Goal: Information Seeking & Learning: Learn about a topic

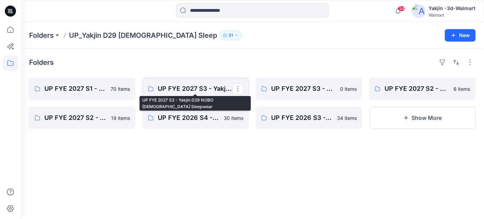
click at [182, 91] on p "UP FYE 2027 S3 - Yakjin D29 NOBO [DEMOGRAPHIC_DATA] Sleepwear" at bounding box center [195, 89] width 75 height 10
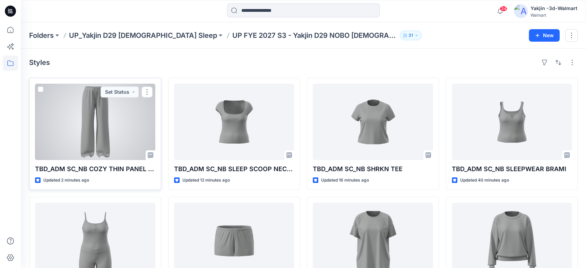
click at [124, 139] on div at bounding box center [95, 122] width 120 height 76
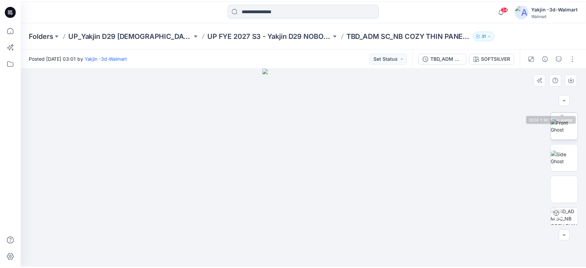
scroll to position [136, 0]
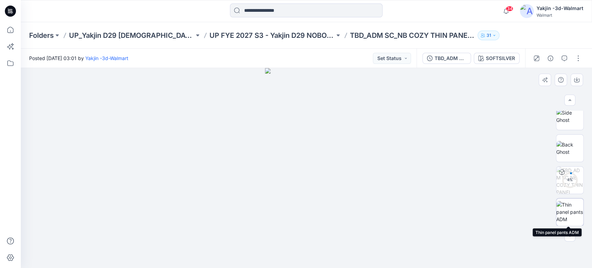
click at [484, 209] on img at bounding box center [569, 212] width 27 height 22
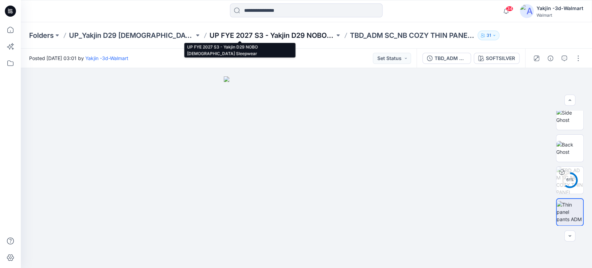
click at [261, 32] on p "UP FYE 2027 S3 - Yakjin D29 NOBO [DEMOGRAPHIC_DATA] Sleepwear" at bounding box center [271, 36] width 125 height 10
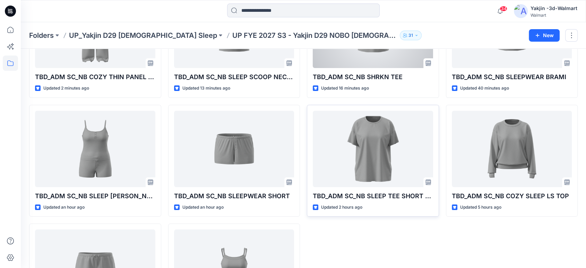
scroll to position [154, 0]
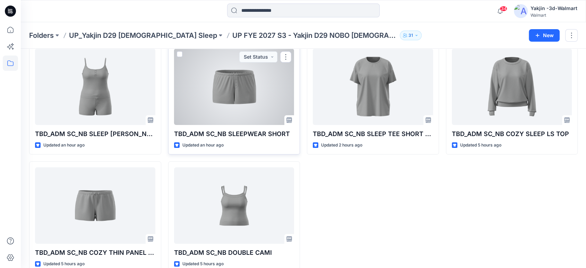
click at [252, 93] on div at bounding box center [234, 87] width 120 height 76
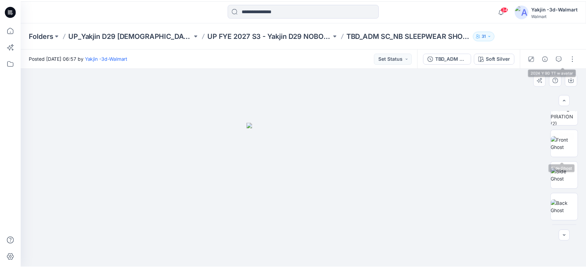
scroll to position [104, 0]
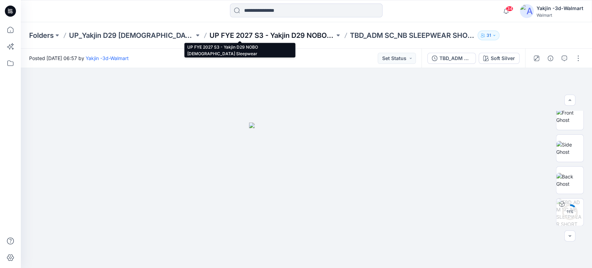
click at [259, 36] on p "UP FYE 2027 S3 - Yakjin D29 NOBO [DEMOGRAPHIC_DATA] Sleepwear" at bounding box center [271, 36] width 125 height 10
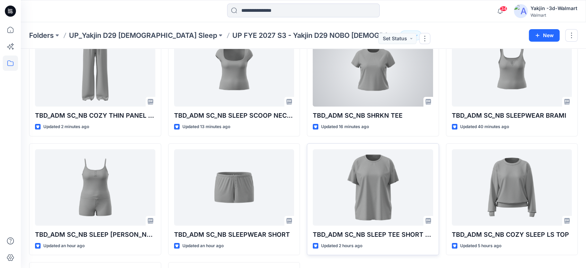
scroll to position [77, 0]
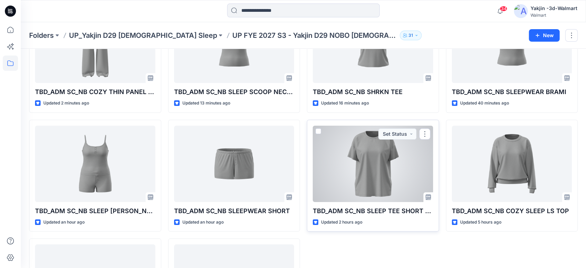
click at [396, 164] on div at bounding box center [373, 164] width 120 height 76
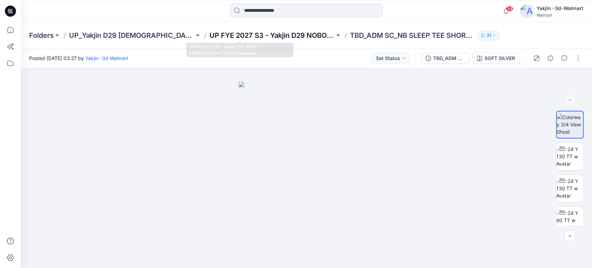
click at [280, 35] on p "UP FYE 2027 S3 - Yakjin D29 NOBO [DEMOGRAPHIC_DATA] Sleepwear" at bounding box center [271, 36] width 125 height 10
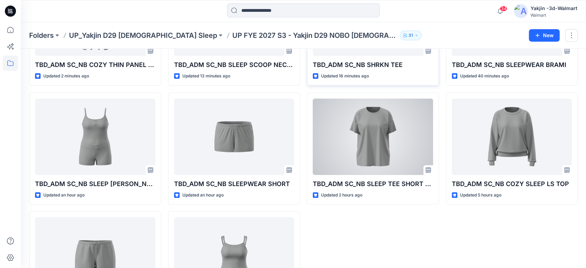
scroll to position [115, 0]
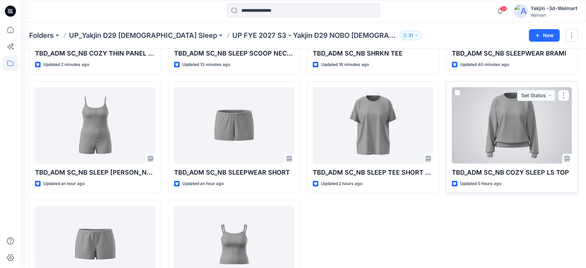
click at [484, 134] on div at bounding box center [512, 125] width 120 height 76
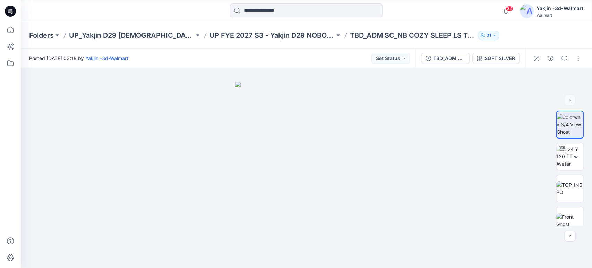
click at [268, 41] on div "Folders UP_Yakjin D29 [DEMOGRAPHIC_DATA] Sleep UP FYE 2027 S3 - Yakjin D29 NOBO…" at bounding box center [306, 35] width 571 height 26
click at [271, 34] on p "UP FYE 2027 S3 - Yakjin D29 NOBO [DEMOGRAPHIC_DATA] Sleepwear" at bounding box center [271, 36] width 125 height 10
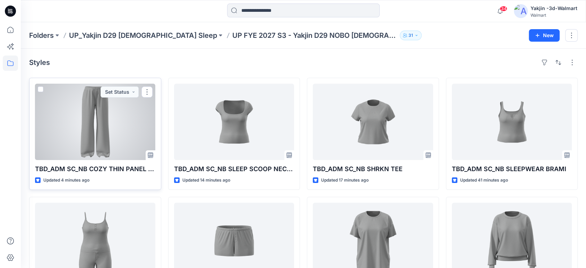
click at [80, 111] on div at bounding box center [95, 122] width 120 height 76
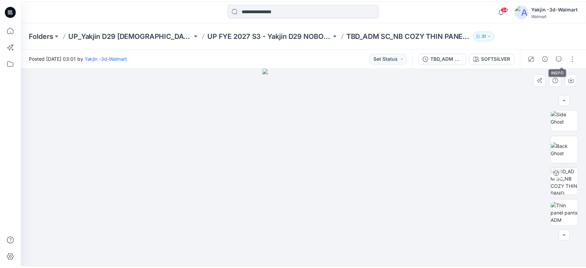
scroll to position [136, 0]
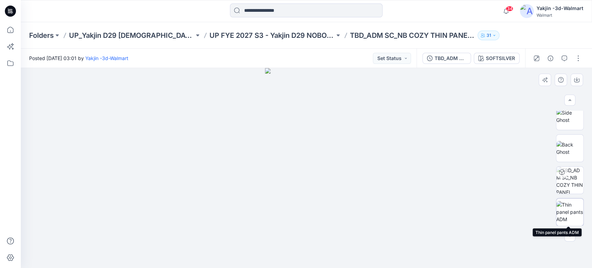
click at [484, 202] on img at bounding box center [569, 212] width 27 height 22
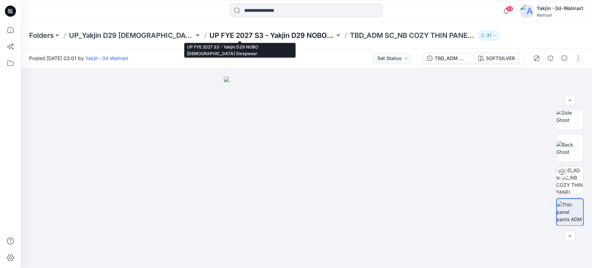
click at [276, 38] on p "UP FYE 2027 S3 - Yakjin D29 NOBO [DEMOGRAPHIC_DATA] Sleepwear" at bounding box center [271, 36] width 125 height 10
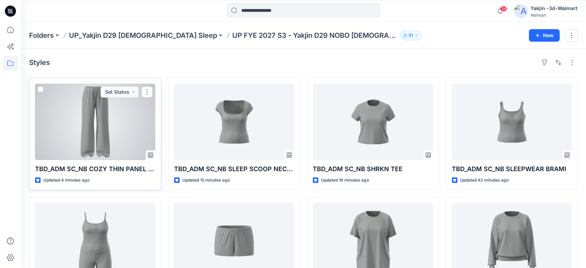
click at [120, 126] on div at bounding box center [95, 122] width 120 height 76
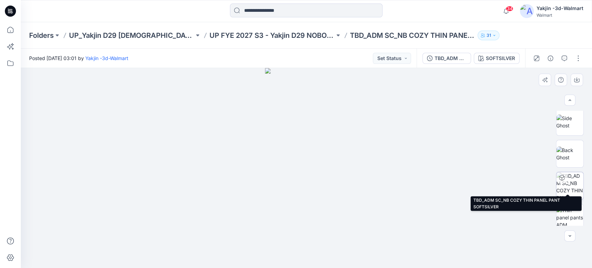
scroll to position [136, 0]
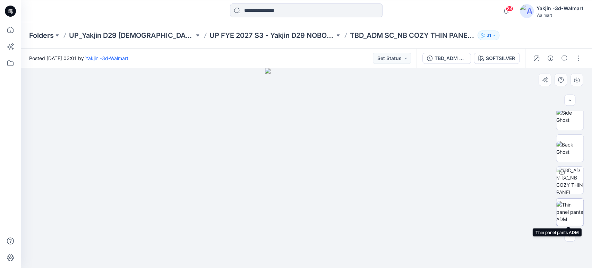
click at [484, 215] on img at bounding box center [569, 212] width 27 height 22
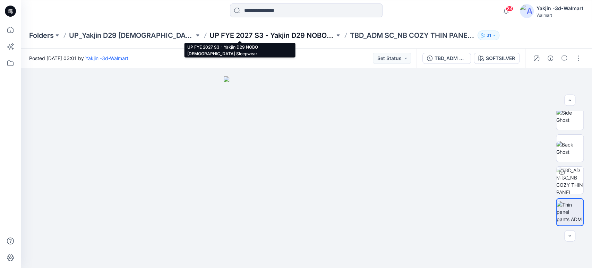
click at [270, 38] on p "UP FYE 2027 S3 - Yakjin D29 NOBO [DEMOGRAPHIC_DATA] Sleepwear" at bounding box center [271, 36] width 125 height 10
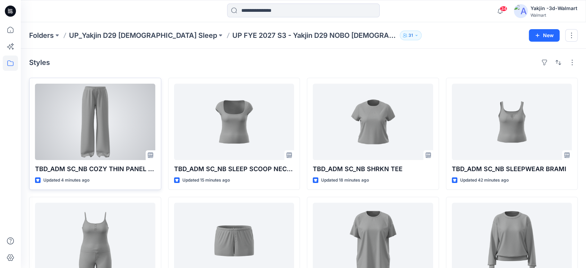
click at [83, 121] on div at bounding box center [95, 122] width 120 height 76
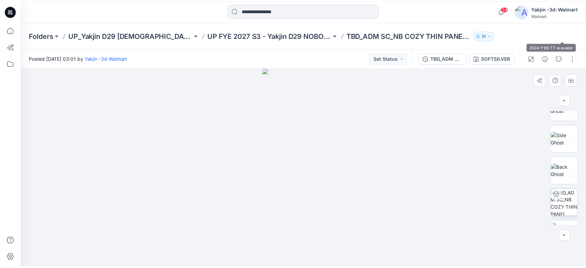
scroll to position [136, 0]
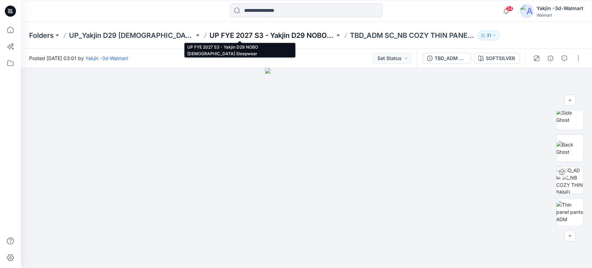
click at [288, 38] on p "UP FYE 2027 S3 - Yakjin D29 NOBO [DEMOGRAPHIC_DATA] Sleepwear" at bounding box center [271, 36] width 125 height 10
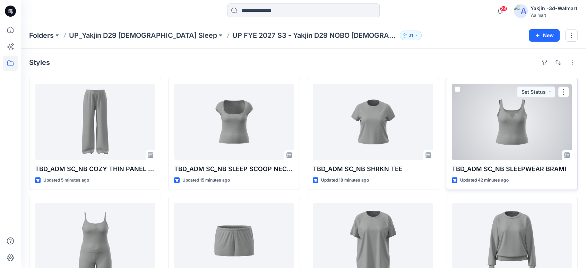
scroll to position [167, 0]
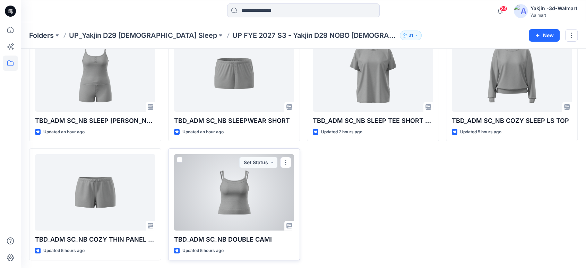
click at [239, 197] on div at bounding box center [234, 192] width 120 height 76
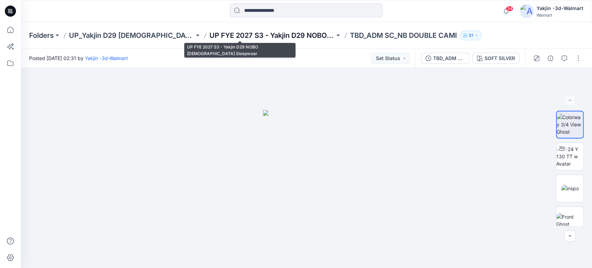
click at [240, 37] on p "UP FYE 2027 S3 - Yakjin D29 NOBO [DEMOGRAPHIC_DATA] Sleepwear" at bounding box center [271, 36] width 125 height 10
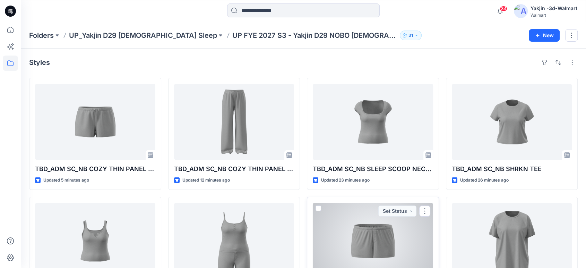
click at [367, 207] on div at bounding box center [373, 241] width 120 height 76
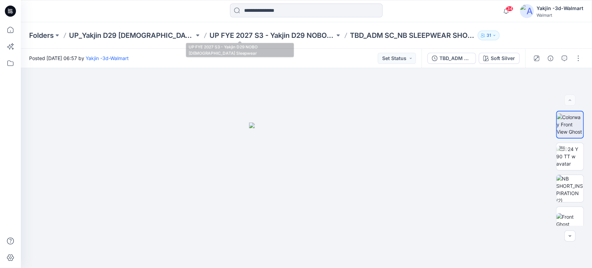
click at [259, 30] on div "Folders UP_Yakjin D29 [DEMOGRAPHIC_DATA] Sleep UP FYE 2027 S3 - Yakjin D29 NOBO…" at bounding box center [306, 35] width 571 height 26
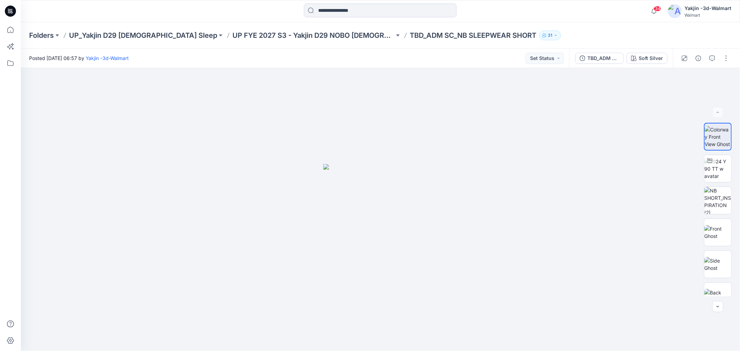
click at [292, 41] on div "Folders UP_Yakjin D29 [DEMOGRAPHIC_DATA] Sleep UP FYE 2027 S3 - Yakjin D29 NOBO…" at bounding box center [380, 35] width 719 height 26
click at [292, 40] on div "Folders UP_Yakjin D29 [DEMOGRAPHIC_DATA] Sleep UP FYE 2027 S3 - Yakjin D29 NOBO…" at bounding box center [380, 35] width 719 height 26
click at [297, 37] on p "UP FYE 2027 S3 - Yakjin D29 NOBO [DEMOGRAPHIC_DATA] Sleepwear" at bounding box center [313, 36] width 162 height 10
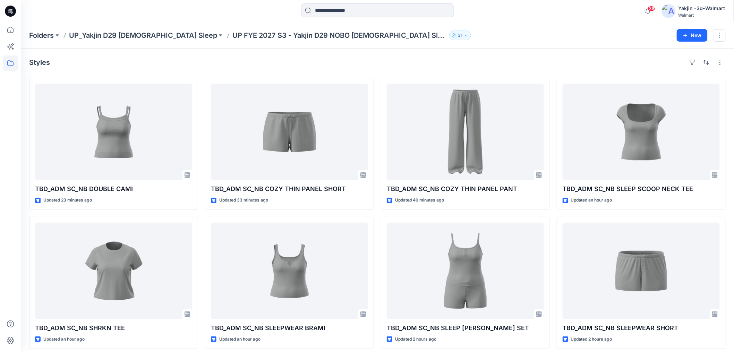
click at [484, 11] on div "Yakjin -3d-Walmart" at bounding box center [701, 8] width 47 height 8
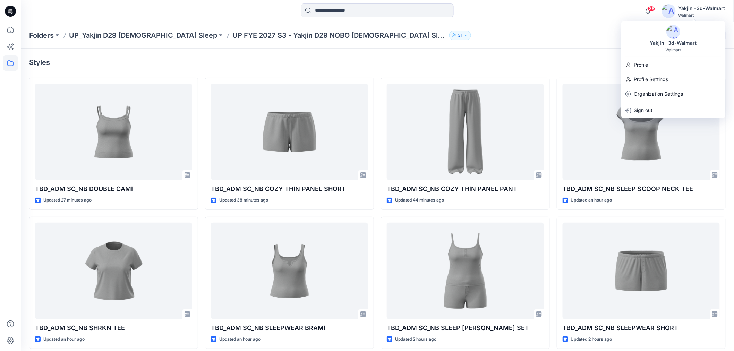
click at [176, 8] on div at bounding box center [110, 10] width 178 height 15
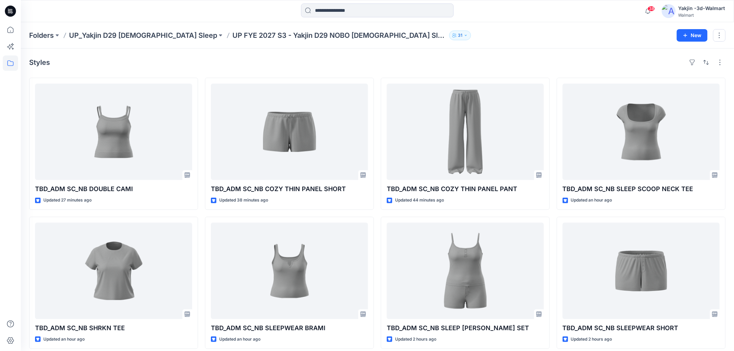
drag, startPoint x: 30, startPoint y: 0, endPoint x: 200, endPoint y: 4, distance: 170.7
click at [200, 4] on div at bounding box center [377, 10] width 357 height 15
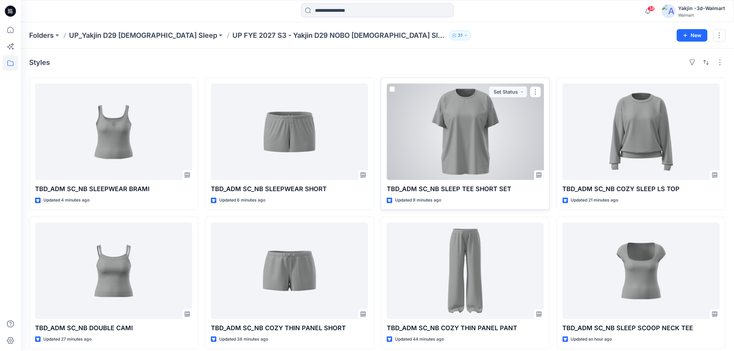
click at [469, 165] on div at bounding box center [465, 132] width 157 height 96
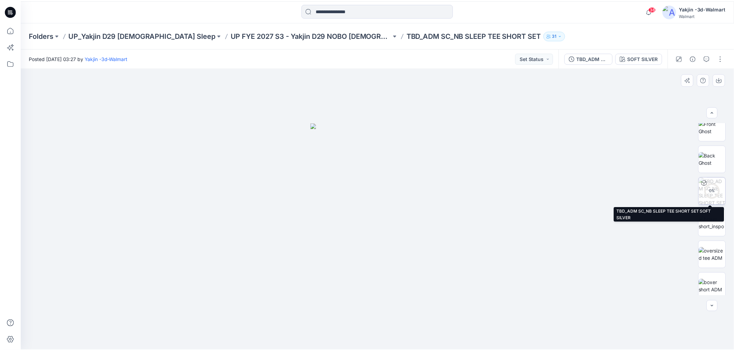
scroll to position [173, 0]
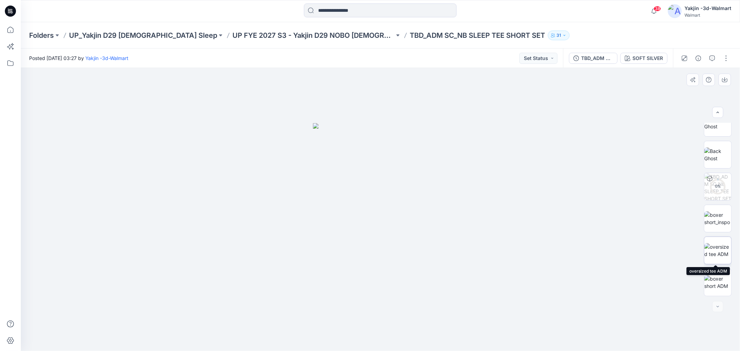
click at [715, 243] on img at bounding box center [717, 250] width 27 height 15
click at [719, 283] on img at bounding box center [717, 282] width 27 height 15
click at [300, 37] on p "UP FYE 2027 S3 - Yakjin D29 NOBO [DEMOGRAPHIC_DATA] Sleepwear" at bounding box center [313, 36] width 162 height 10
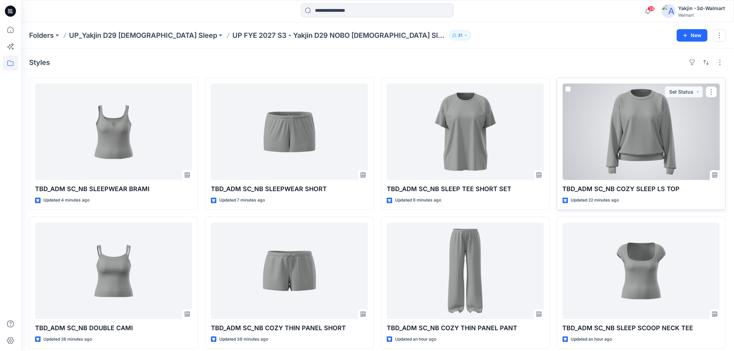
click at [645, 151] on div at bounding box center [641, 132] width 157 height 96
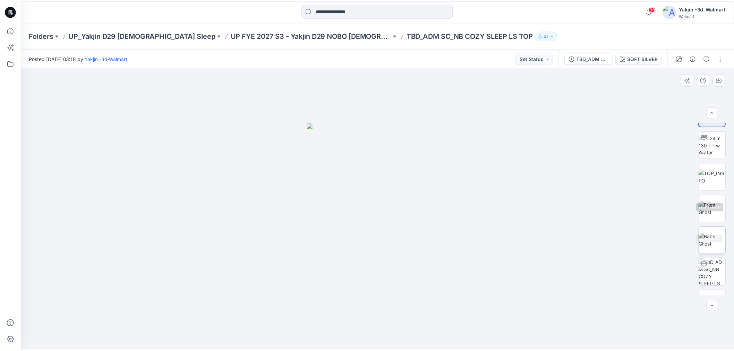
scroll to position [45, 0]
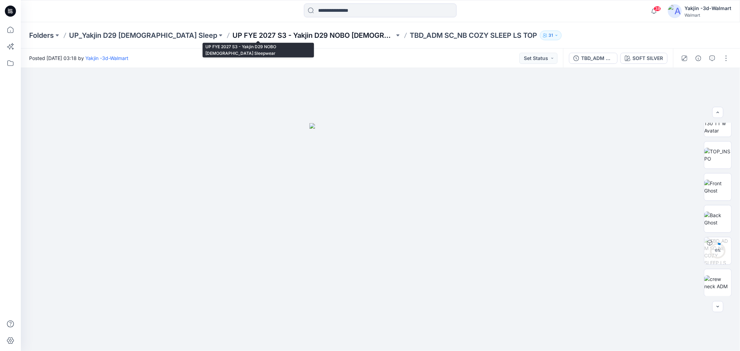
click at [304, 35] on p "UP FYE 2027 S3 - Yakjin D29 NOBO [DEMOGRAPHIC_DATA] Sleepwear" at bounding box center [313, 36] width 162 height 10
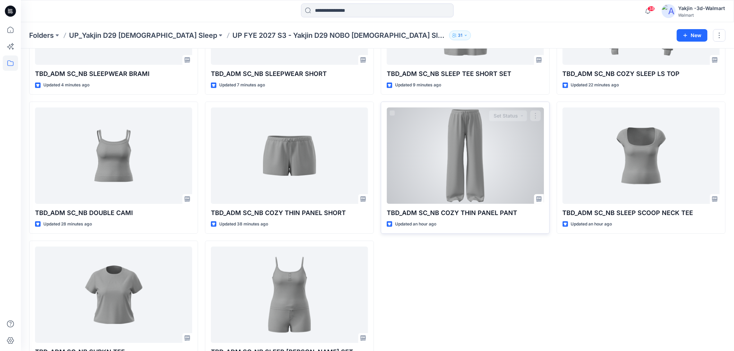
scroll to position [115, 0]
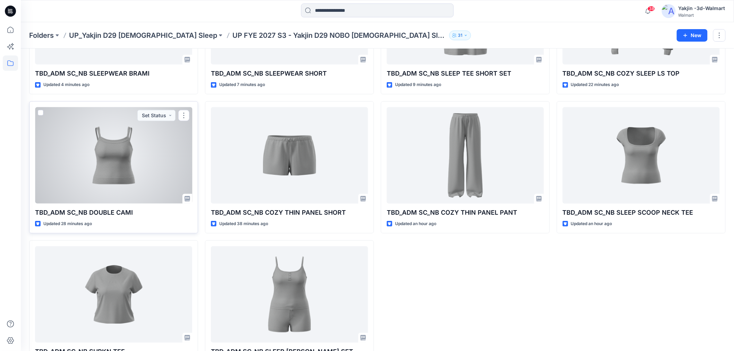
click at [103, 178] on div at bounding box center [113, 155] width 157 height 96
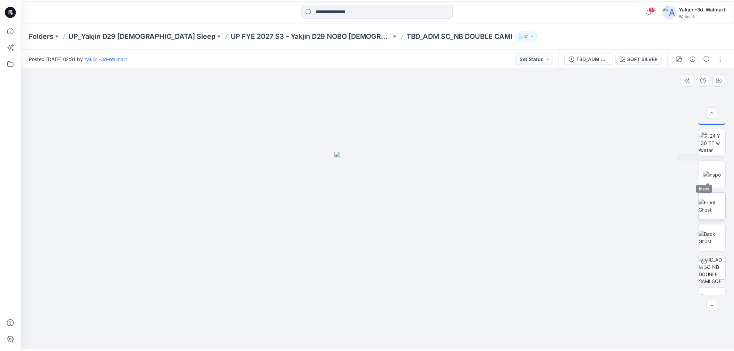
scroll to position [45, 0]
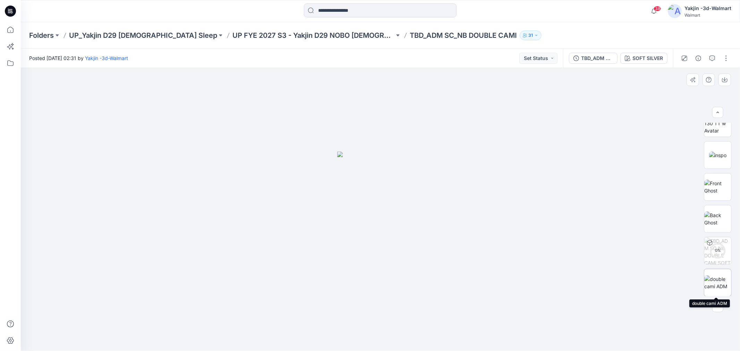
click at [712, 276] on img at bounding box center [717, 282] width 27 height 15
click at [701, 61] on button "button" at bounding box center [698, 58] width 11 height 11
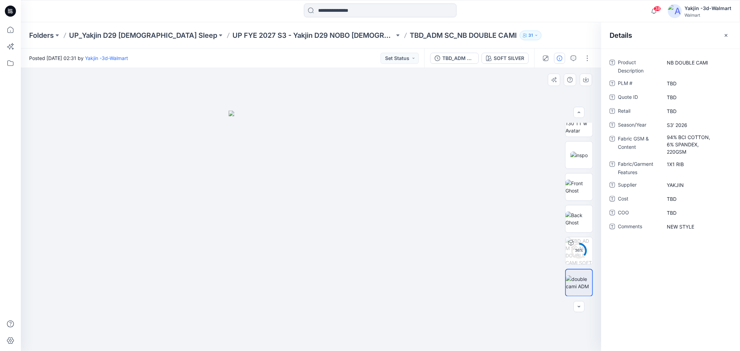
click at [490, 230] on div at bounding box center [311, 209] width 580 height 283
click at [726, 35] on icon "button" at bounding box center [725, 35] width 3 height 3
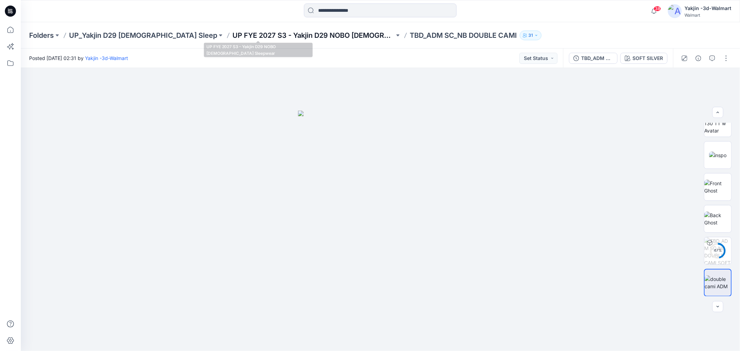
click at [317, 34] on p "UP FYE 2027 S3 - Yakjin D29 NOBO [DEMOGRAPHIC_DATA] Sleepwear" at bounding box center [313, 36] width 162 height 10
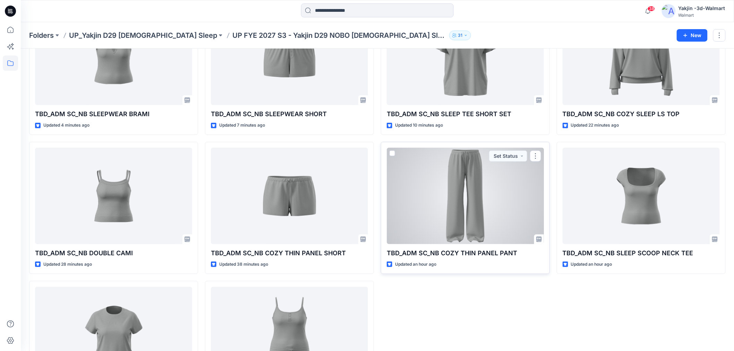
scroll to position [77, 0]
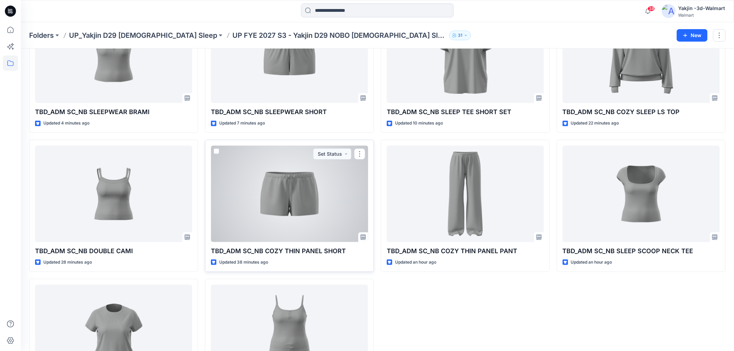
click at [307, 196] on div at bounding box center [289, 194] width 157 height 96
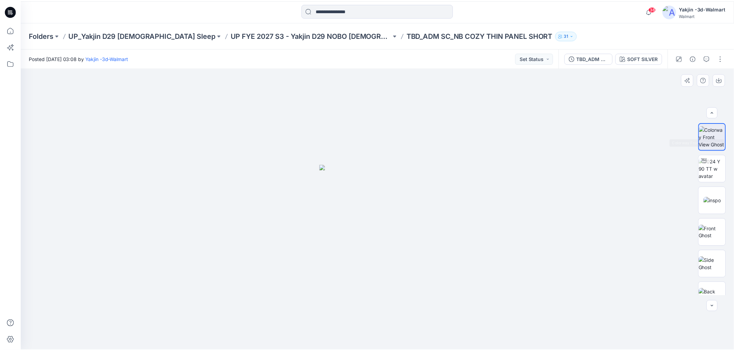
scroll to position [77, 0]
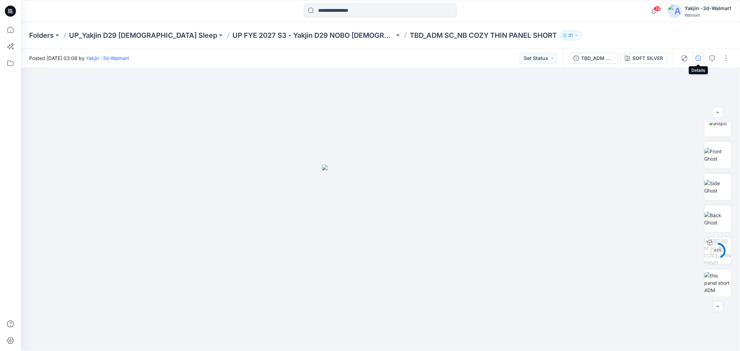
click at [703, 60] on button "button" at bounding box center [698, 58] width 11 height 11
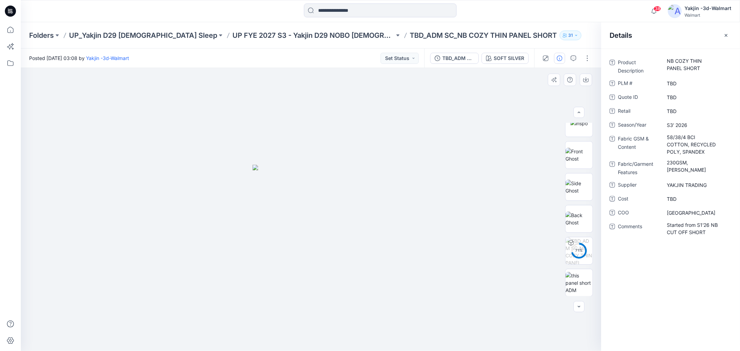
click at [471, 204] on div at bounding box center [311, 209] width 580 height 283
click at [307, 34] on p "UP FYE 2027 S3 - Yakjin D29 NOBO [DEMOGRAPHIC_DATA] Sleepwear" at bounding box center [313, 36] width 162 height 10
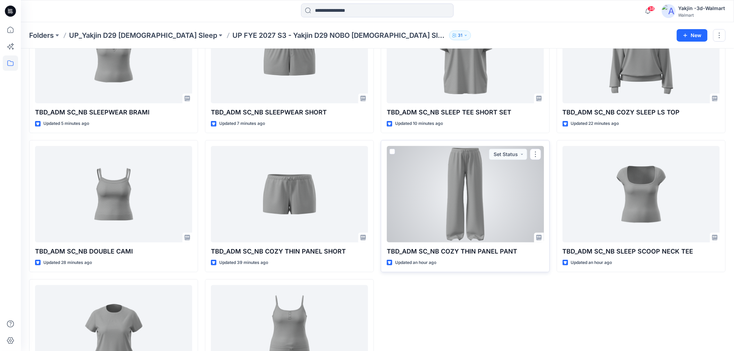
scroll to position [77, 0]
click at [467, 216] on div at bounding box center [465, 194] width 157 height 96
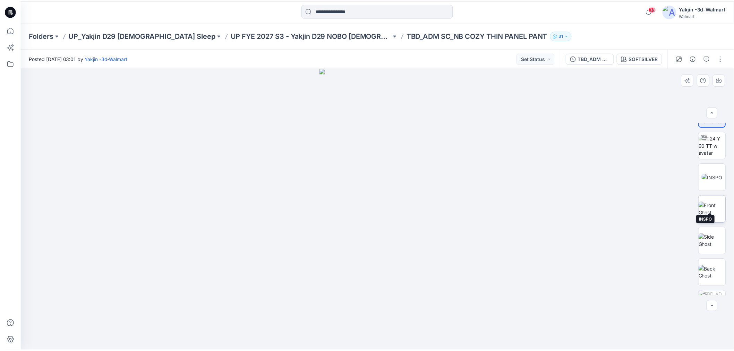
scroll to position [77, 0]
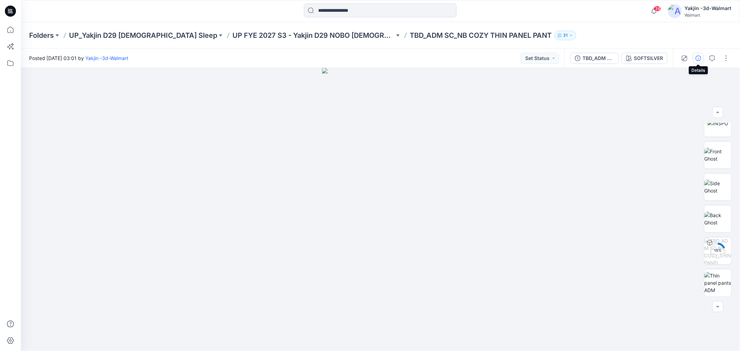
click at [697, 59] on icon "button" at bounding box center [698, 58] width 6 height 6
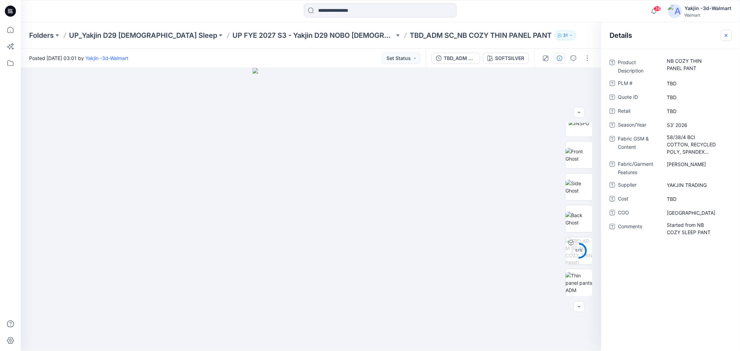
click at [726, 31] on button "button" at bounding box center [725, 35] width 11 height 11
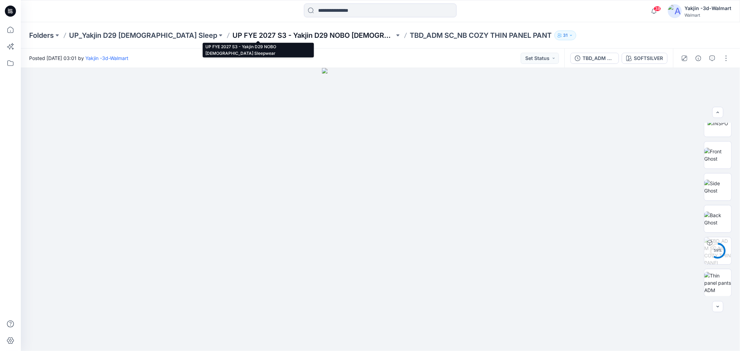
click at [298, 35] on p "UP FYE 2027 S3 - Yakjin D29 NOBO [DEMOGRAPHIC_DATA] Sleepwear" at bounding box center [313, 36] width 162 height 10
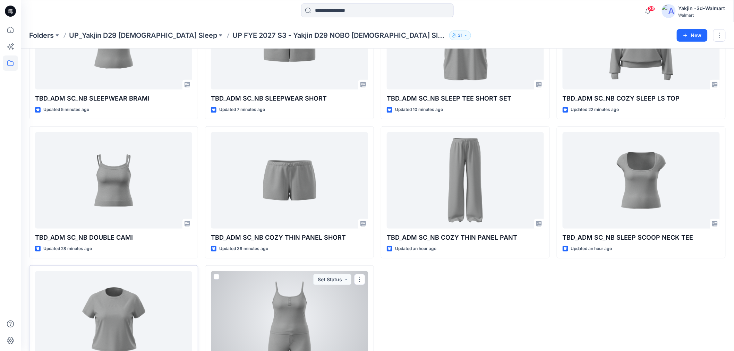
scroll to position [77, 0]
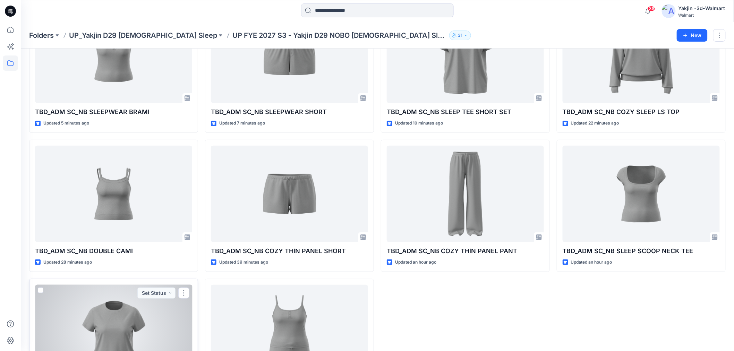
click at [130, 306] on div at bounding box center [113, 333] width 157 height 96
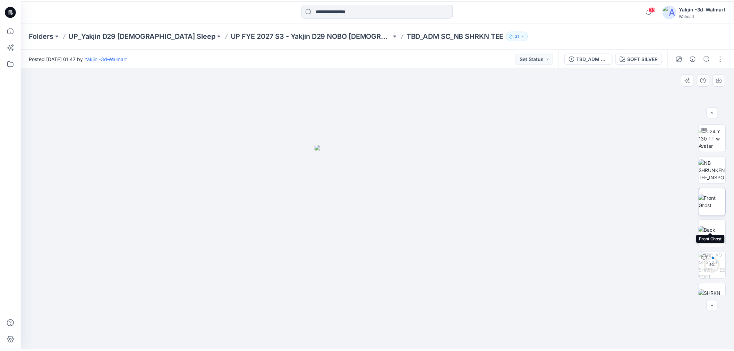
scroll to position [45, 0]
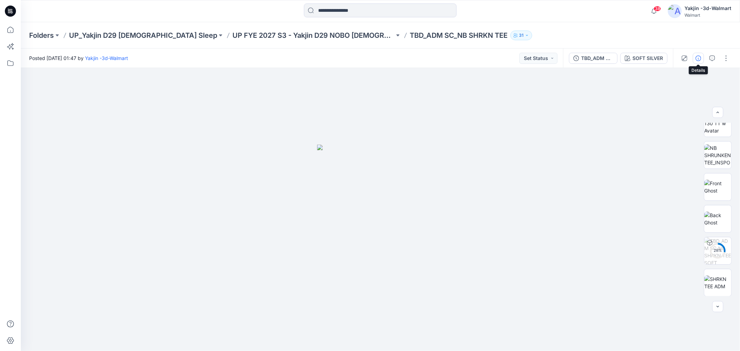
click at [698, 54] on button "button" at bounding box center [698, 58] width 11 height 11
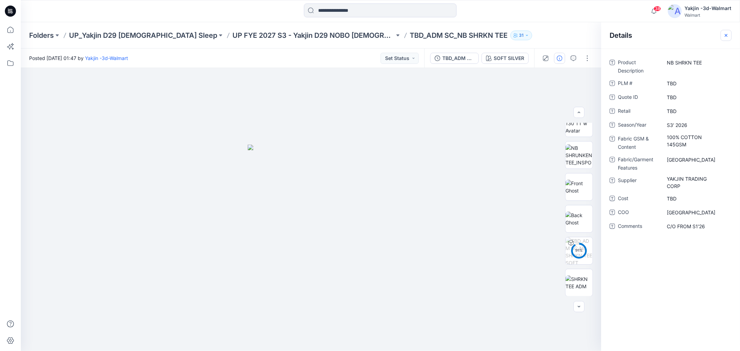
click at [723, 31] on button "button" at bounding box center [725, 35] width 11 height 11
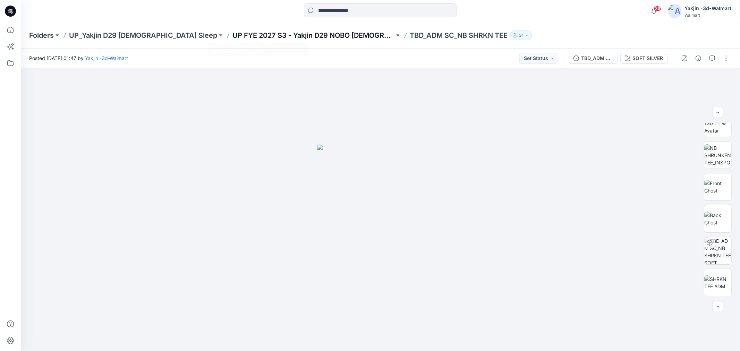
click at [309, 37] on p "UP FYE 2027 S3 - Yakjin D29 NOBO [DEMOGRAPHIC_DATA] Sleepwear" at bounding box center [313, 36] width 162 height 10
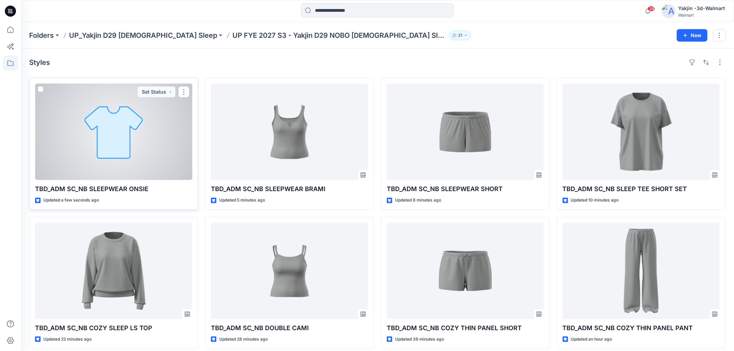
click at [157, 154] on div at bounding box center [113, 132] width 157 height 96
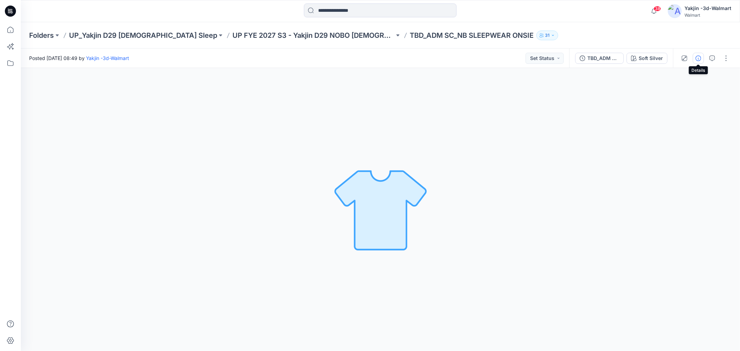
click at [697, 58] on icon "button" at bounding box center [698, 58] width 6 height 6
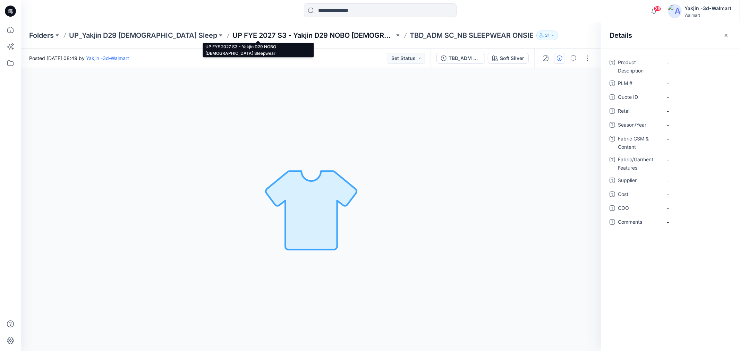
click at [328, 38] on p "UP FYE 2027 S3 - Yakjin D29 NOBO [DEMOGRAPHIC_DATA] Sleepwear" at bounding box center [313, 36] width 162 height 10
